Goal: Task Accomplishment & Management: Manage account settings

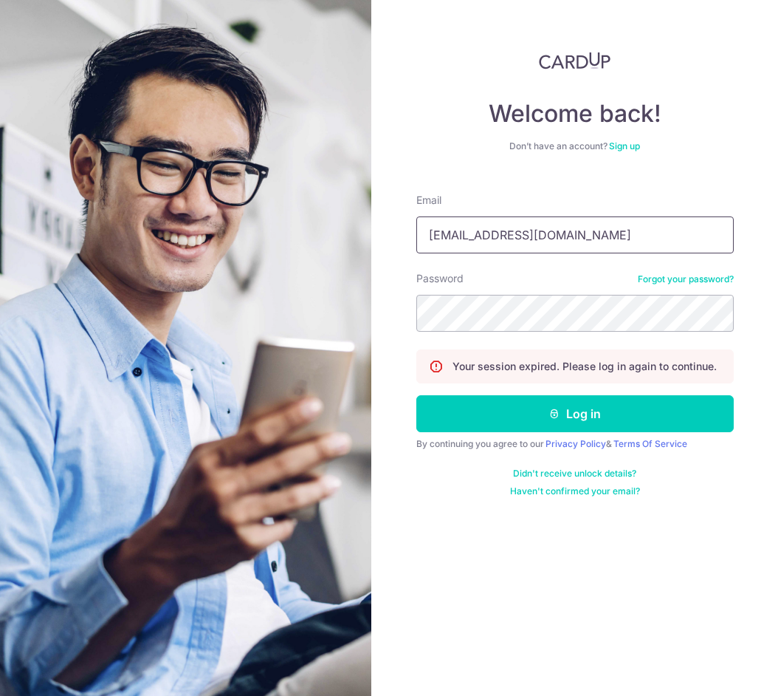
click at [561, 241] on input "[EMAIL_ADDRESS][DOMAIN_NAME]" at bounding box center [575, 234] width 318 height 37
type input "[EMAIL_ADDRESS][DOMAIN_NAME]"
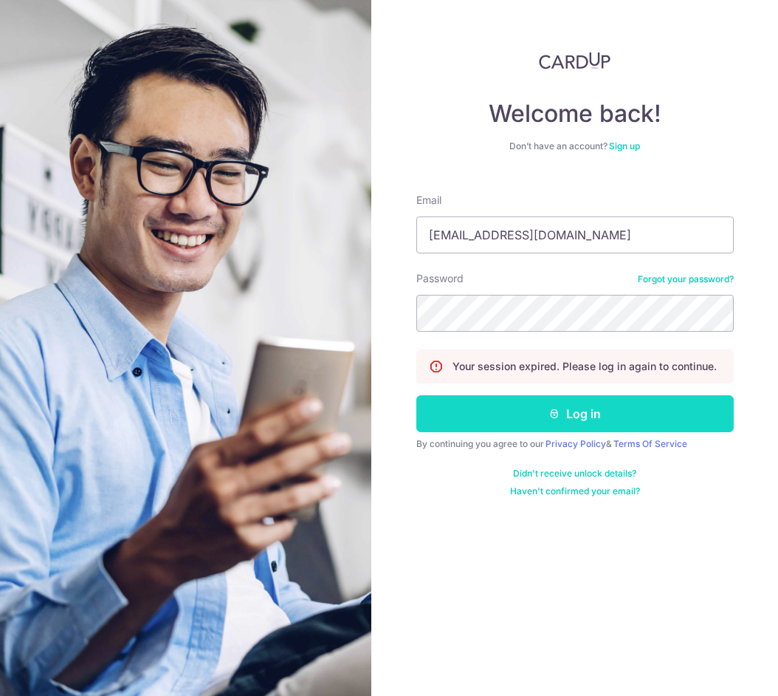
click at [562, 414] on button "Log in" at bounding box center [575, 413] width 318 height 37
